Goal: Task Accomplishment & Management: Complete application form

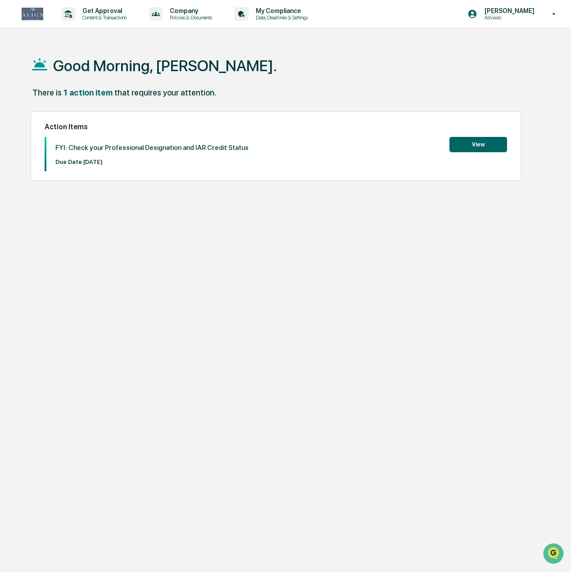
click at [485, 143] on button "View" at bounding box center [479, 144] width 58 height 15
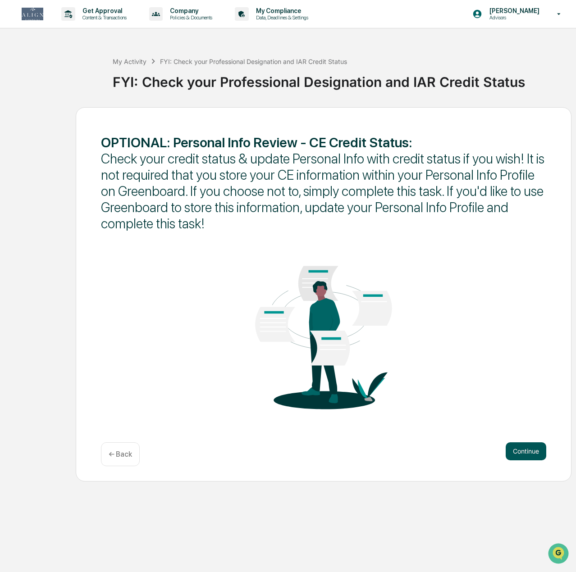
click at [529, 445] on button "Continue" at bounding box center [526, 451] width 41 height 18
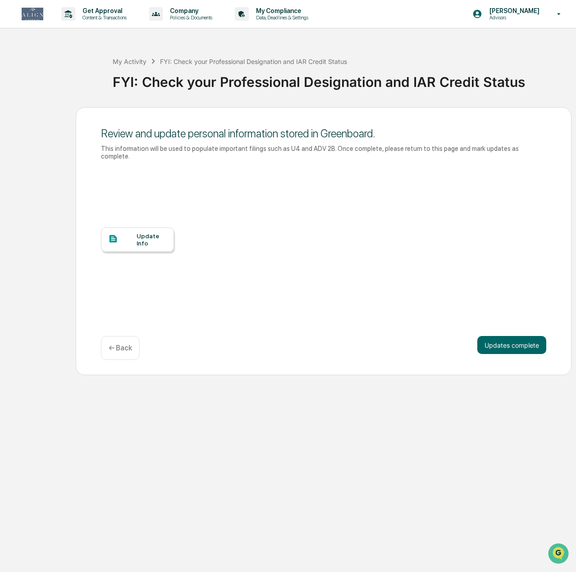
click at [147, 233] on div "Update Info" at bounding box center [152, 239] width 30 height 14
click at [503, 344] on button "Updates complete" at bounding box center [511, 345] width 69 height 18
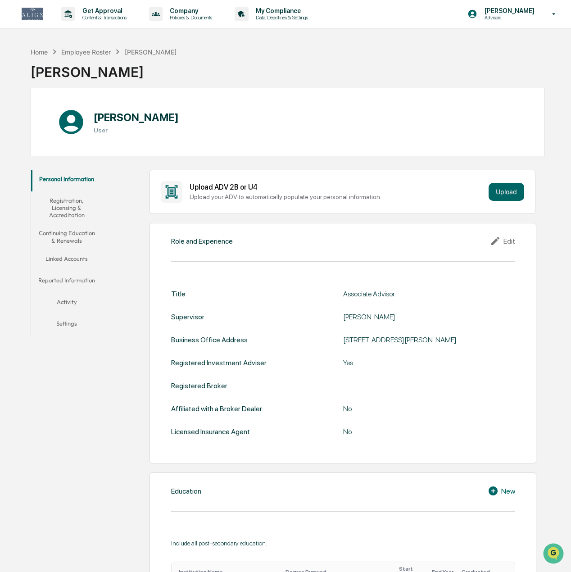
click at [59, 202] on button "Registration, Licensing & Accreditation" at bounding box center [67, 207] width 72 height 33
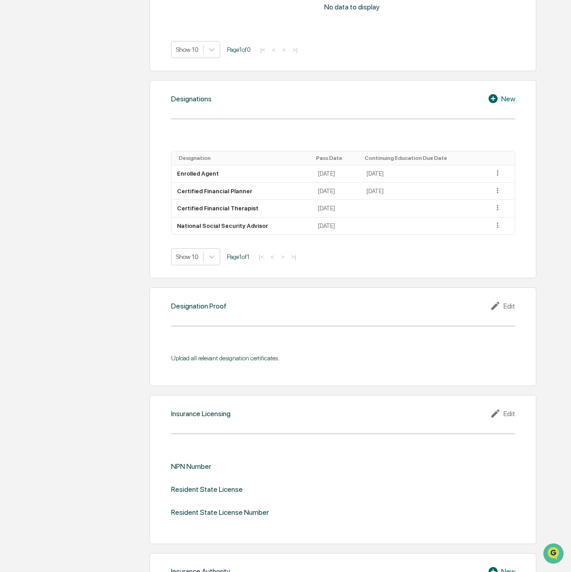
scroll to position [317, 0]
